Goal: Transaction & Acquisition: Purchase product/service

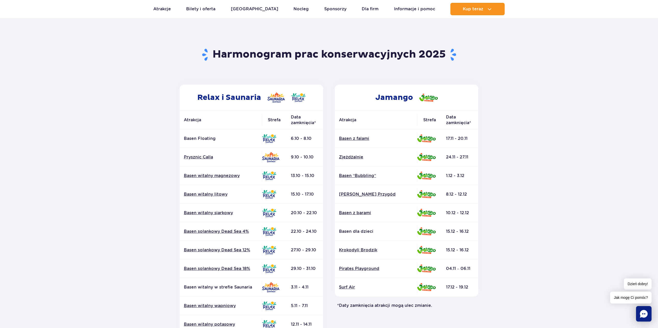
scroll to position [26, 0]
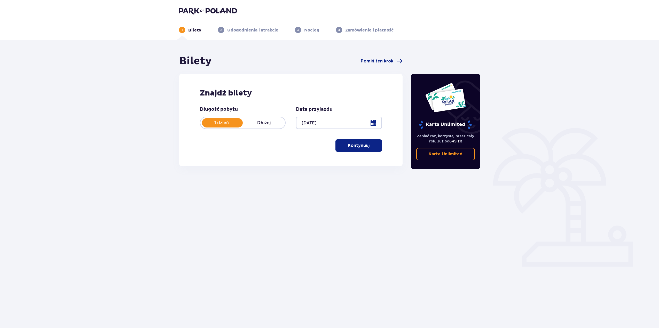
click at [358, 146] on p "Kontynuuj" at bounding box center [359, 146] width 22 height 6
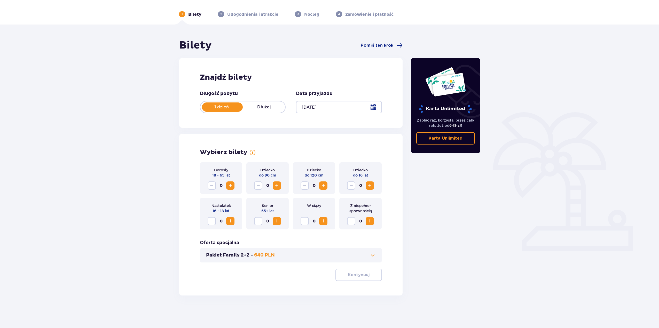
scroll to position [19, 0]
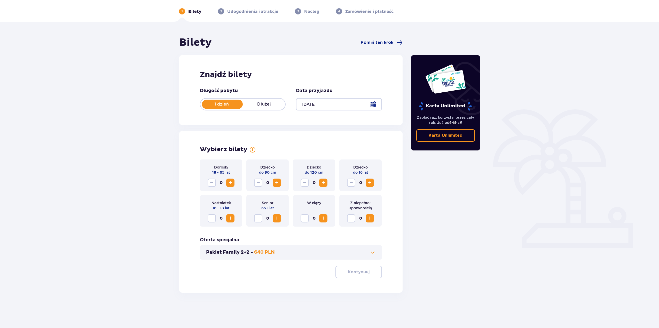
click at [228, 184] on span "Zwiększ" at bounding box center [230, 183] width 6 height 6
click at [323, 185] on span "Zwiększ" at bounding box center [323, 183] width 6 height 6
click at [353, 274] on p "Kontynuuj" at bounding box center [359, 273] width 22 height 6
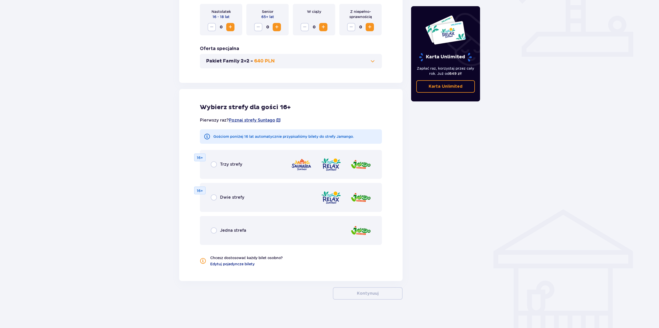
scroll to position [213, 0]
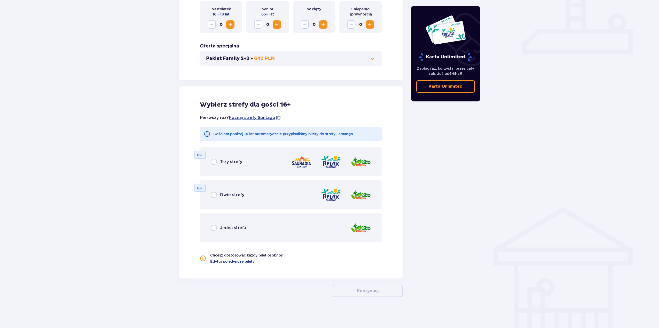
click at [215, 162] on input "radio" at bounding box center [214, 162] width 6 height 6
radio input "true"
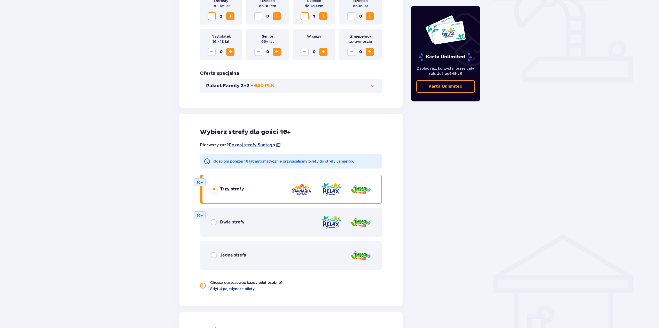
scroll to position [200, 0]
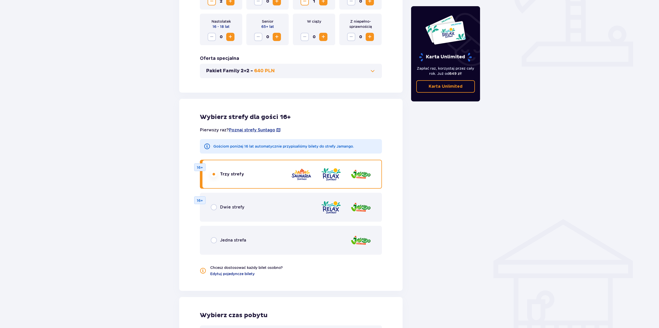
click at [213, 241] on input "radio" at bounding box center [214, 240] width 6 height 6
radio input "true"
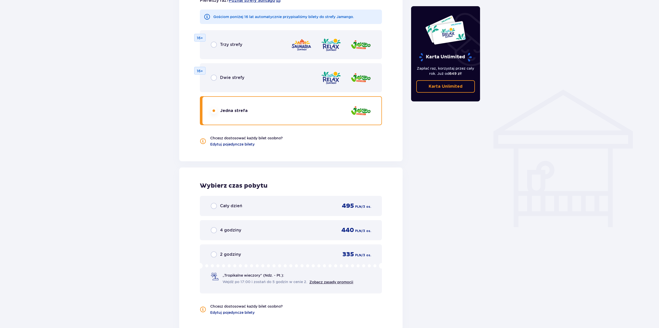
scroll to position [329, 0]
click at [214, 45] on input "radio" at bounding box center [214, 45] width 6 height 6
radio input "true"
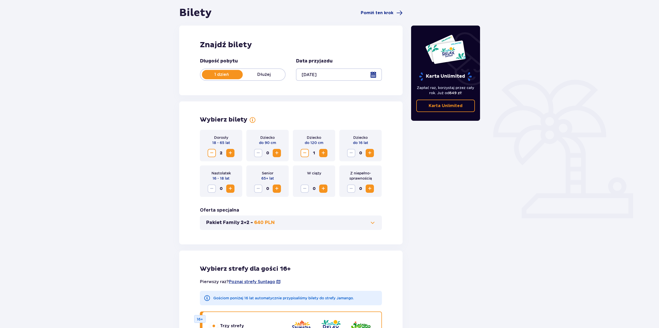
scroll to position [45, 0]
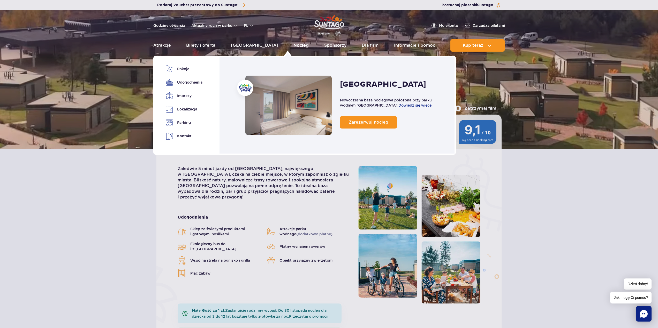
click at [293, 42] on link "Nocleg" at bounding box center [300, 45] width 15 height 12
click at [293, 47] on link "Nocleg" at bounding box center [300, 45] width 15 height 12
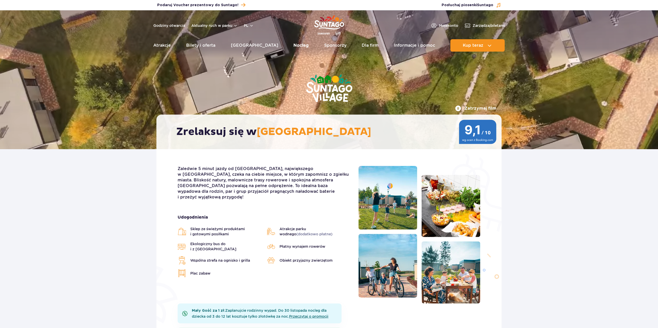
click at [293, 44] on link "Nocleg" at bounding box center [300, 45] width 15 height 12
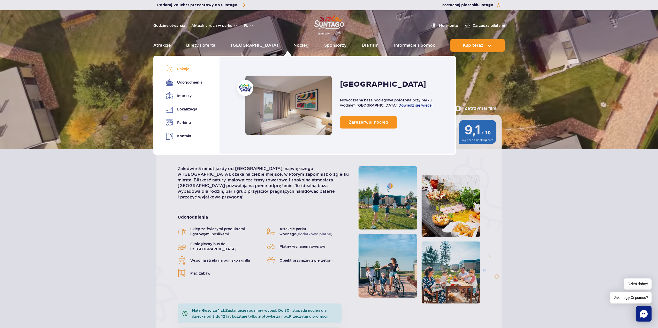
click at [179, 70] on link "Pokoje" at bounding box center [183, 68] width 35 height 7
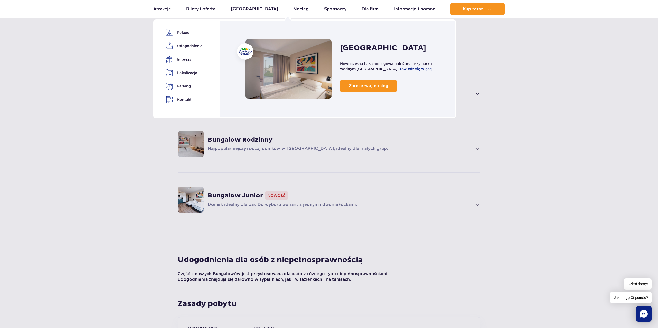
scroll to position [368, 0]
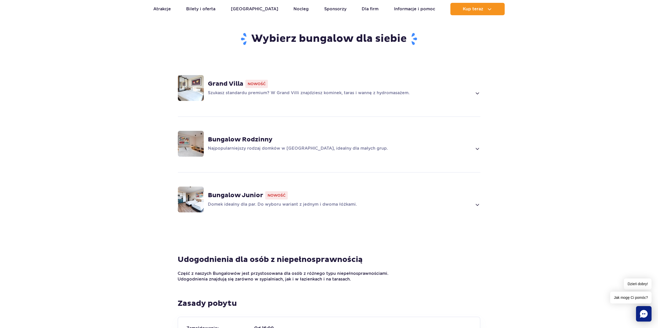
click at [243, 139] on strong "Bungalow Rodzinny" at bounding box center [240, 140] width 65 height 8
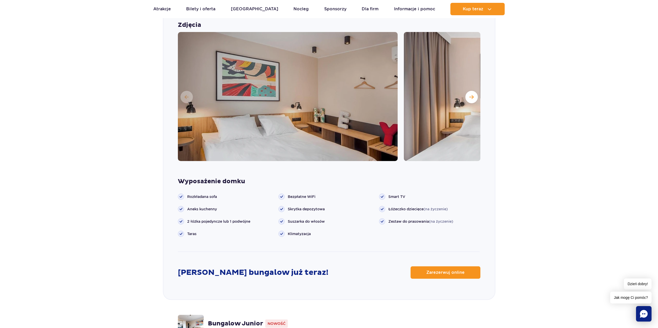
scroll to position [513, 0]
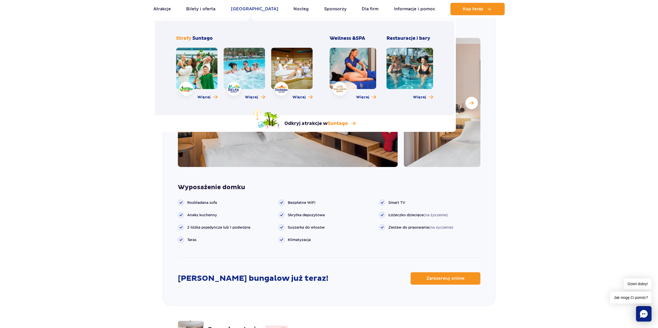
click at [244, 10] on link "[GEOGRAPHIC_DATA]" at bounding box center [254, 9] width 47 height 12
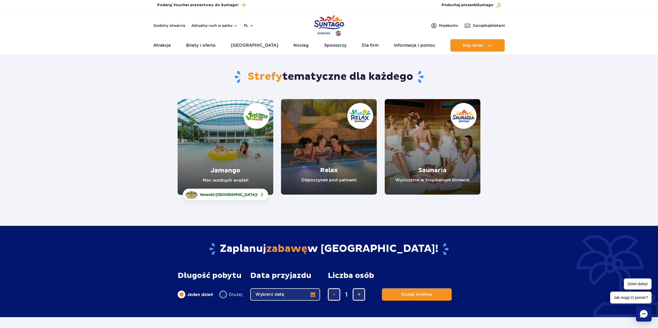
click at [207, 128] on link "Jamango" at bounding box center [226, 147] width 96 height 96
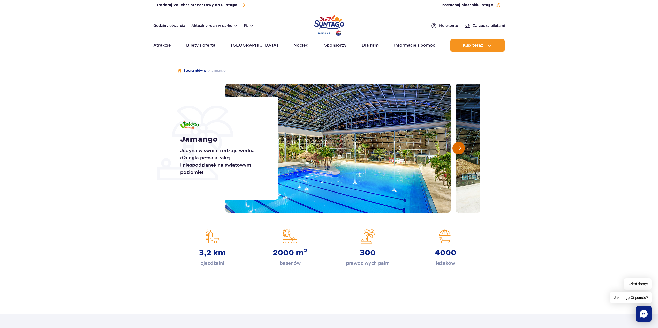
click at [458, 146] on span "Następny slajd" at bounding box center [458, 148] width 4 height 5
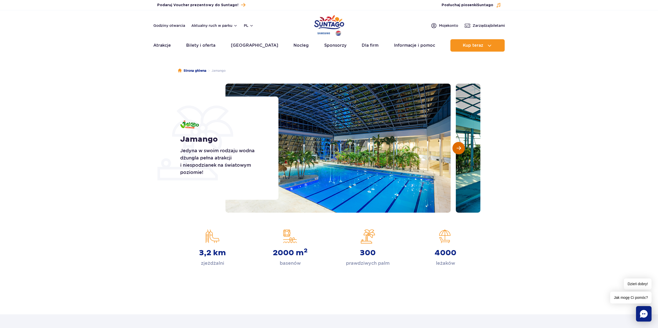
click at [458, 146] on span "Następny slajd" at bounding box center [458, 148] width 4 height 5
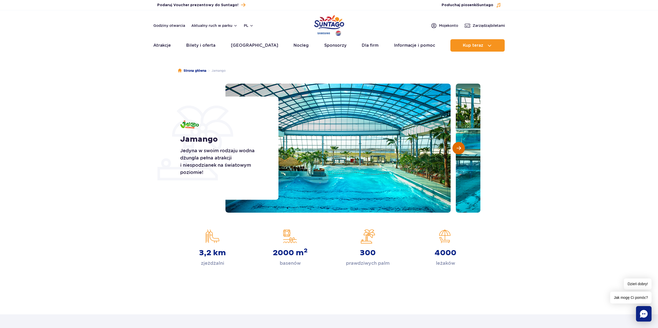
click at [458, 146] on span "Następny slajd" at bounding box center [458, 148] width 4 height 5
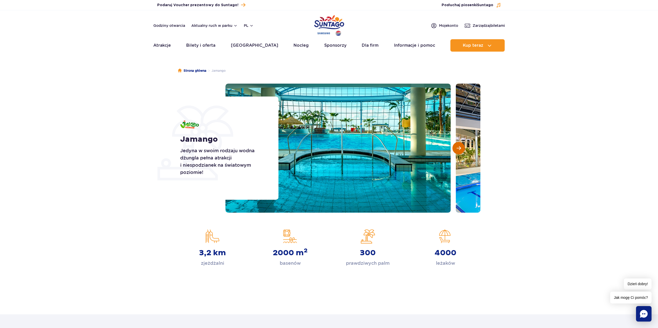
click at [458, 146] on span "Następny slajd" at bounding box center [458, 148] width 4 height 5
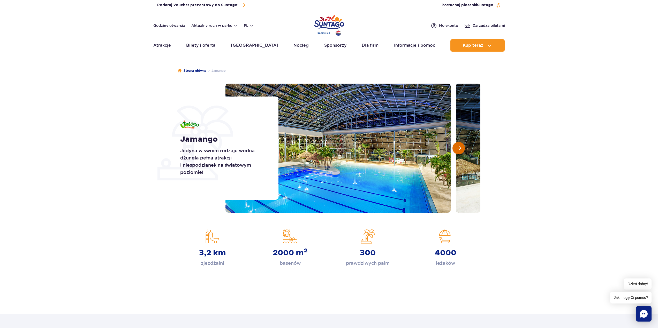
click at [458, 146] on span "Następny slajd" at bounding box center [458, 148] width 4 height 5
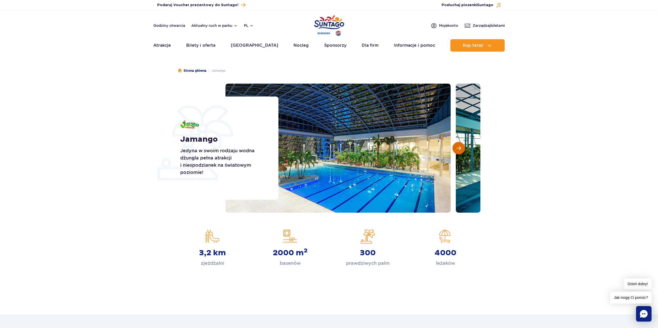
click at [458, 146] on span "Następny slajd" at bounding box center [458, 148] width 4 height 5
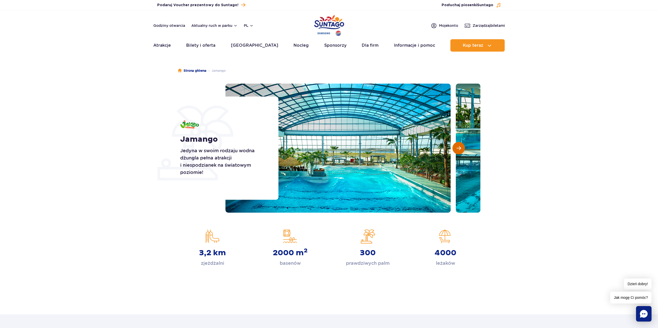
click at [458, 146] on span "Następny slajd" at bounding box center [458, 148] width 4 height 5
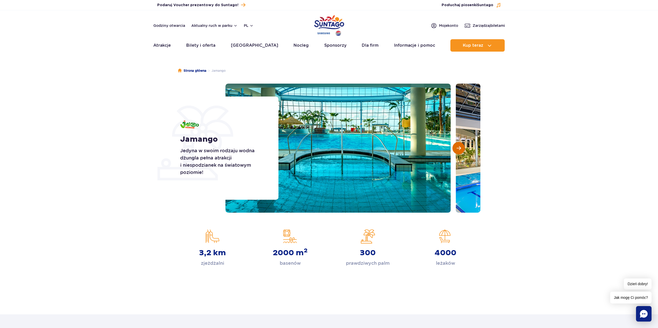
click at [458, 146] on span "Następny slajd" at bounding box center [458, 148] width 4 height 5
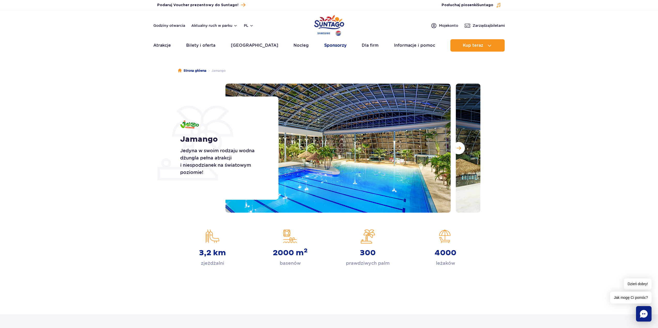
click at [326, 45] on link "Sponsorzy" at bounding box center [335, 45] width 22 height 12
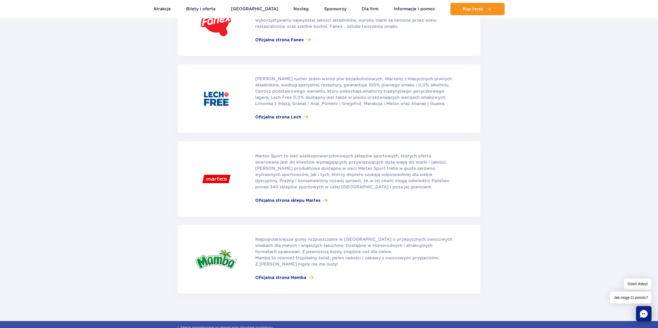
scroll to position [543, 0]
